Goal: Check status

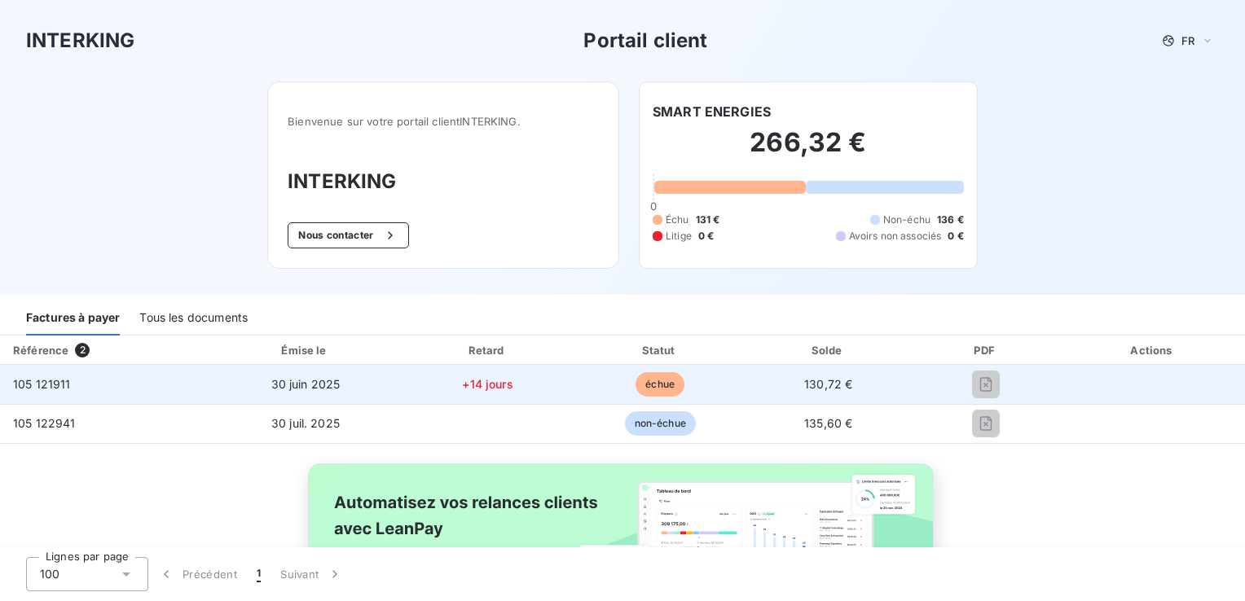
click at [645, 385] on span "échue" at bounding box center [660, 384] width 49 height 24
click at [62, 387] on span "105 121911" at bounding box center [42, 384] width 58 height 14
